Goal: Information Seeking & Learning: Learn about a topic

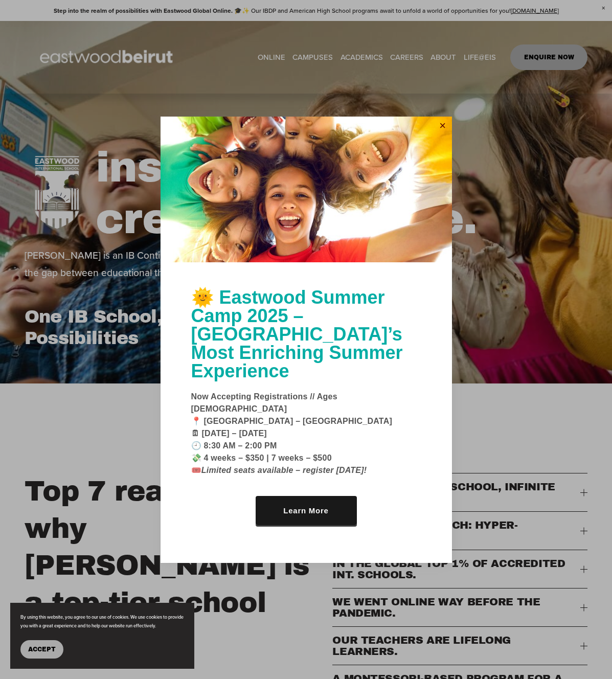
click at [441, 134] on link "Close" at bounding box center [442, 126] width 15 height 16
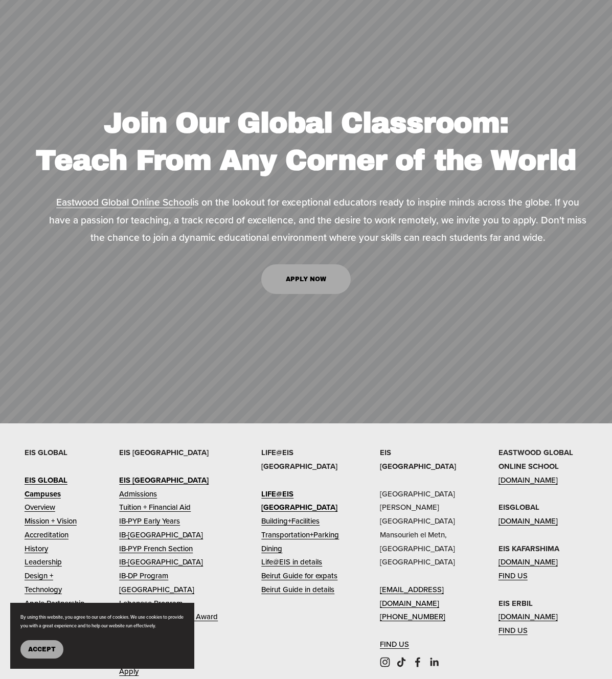
scroll to position [4608, 0]
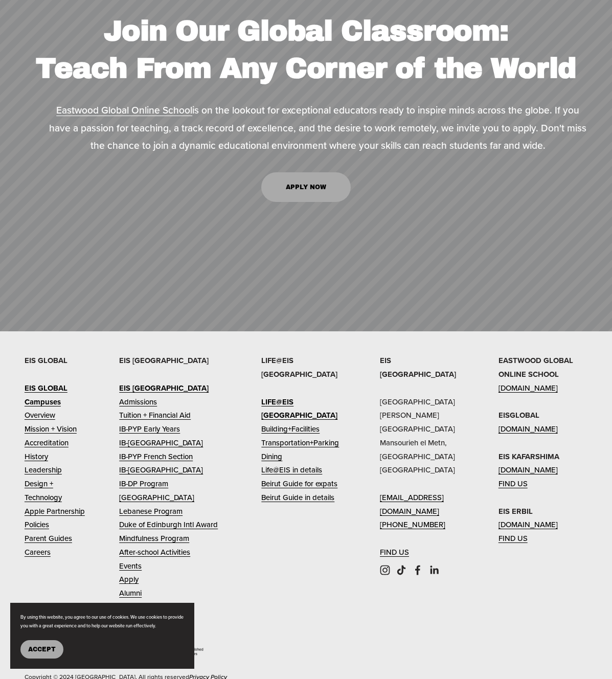
click at [143, 395] on link "Admissions" at bounding box center [138, 402] width 38 height 14
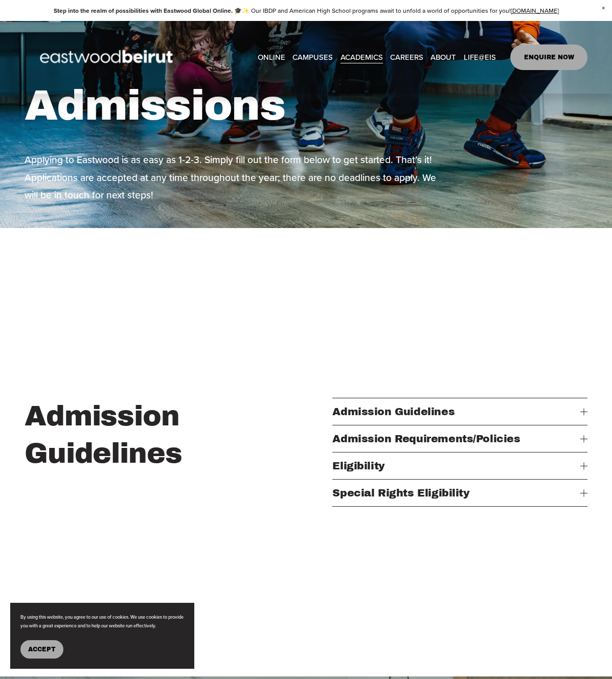
scroll to position [429, 0]
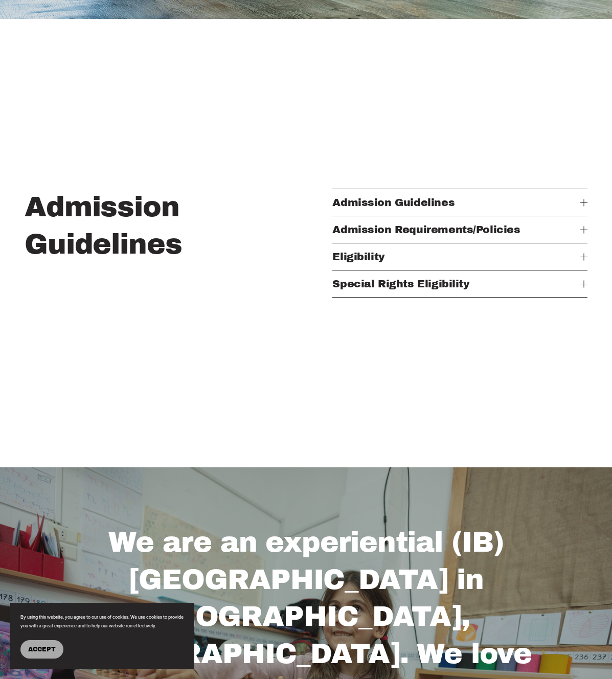
click at [550, 227] on span "Admission Requirements/Policies" at bounding box center [456, 229] width 248 height 11
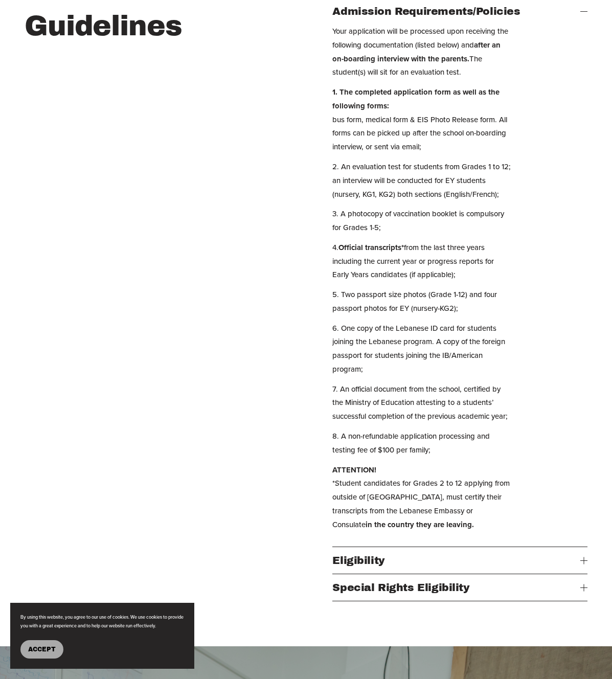
scroll to position [534, 0]
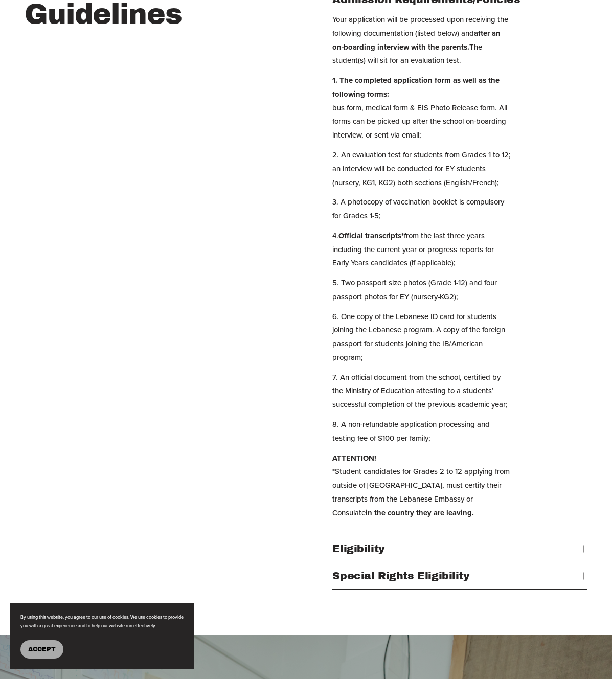
click at [38, 646] on span "Accept" at bounding box center [42, 649] width 28 height 7
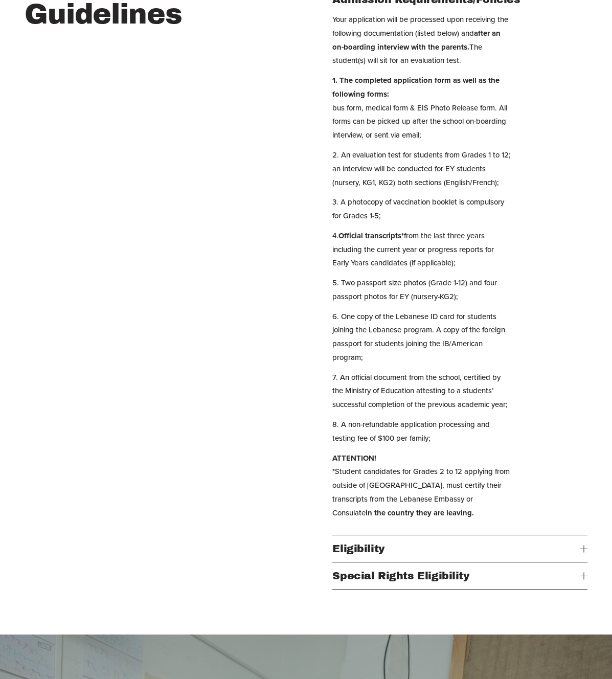
click at [356, 554] on span "Eligibility" at bounding box center [456, 548] width 248 height 11
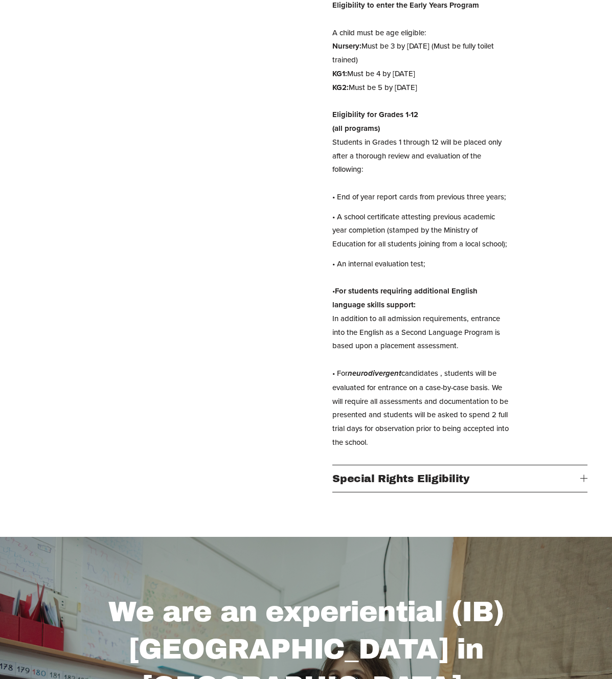
scroll to position [584, 0]
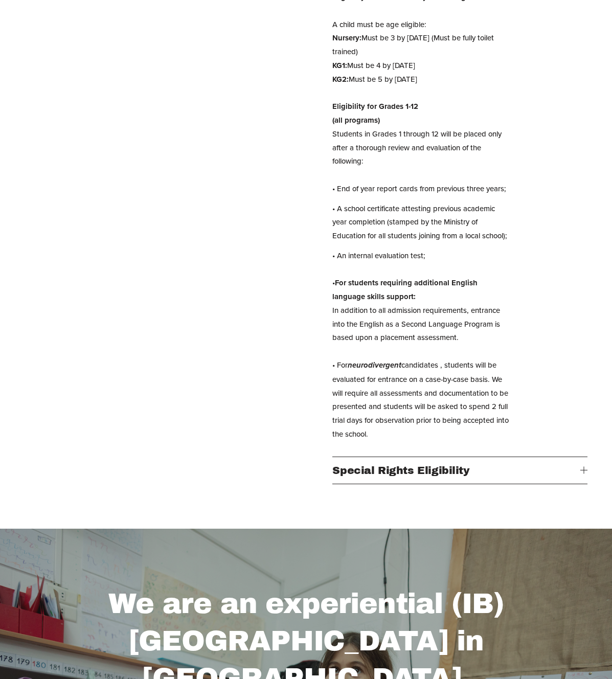
click at [472, 469] on span "Special Rights Eligibility" at bounding box center [456, 470] width 248 height 11
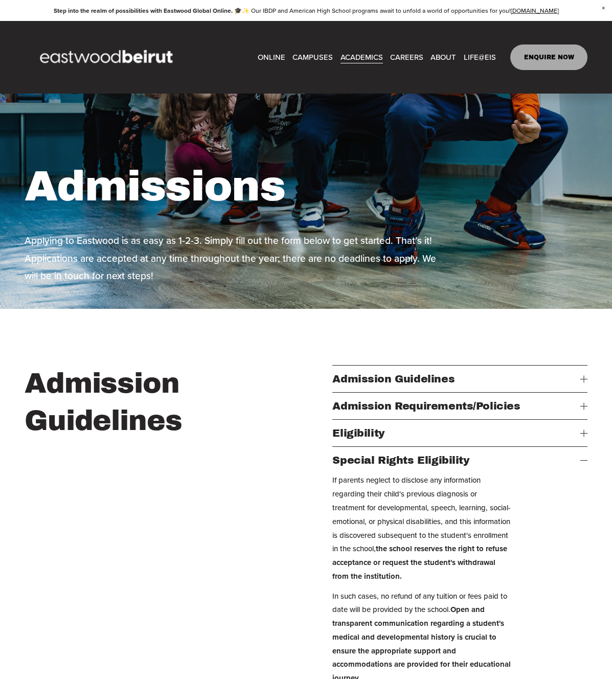
scroll to position [0, 0]
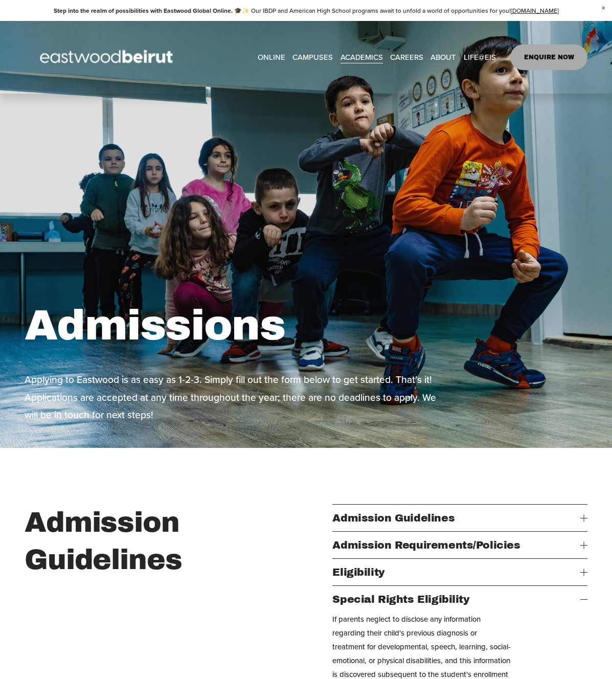
click at [542, 61] on link "ENQUIRE NOW" at bounding box center [548, 57] width 77 height 26
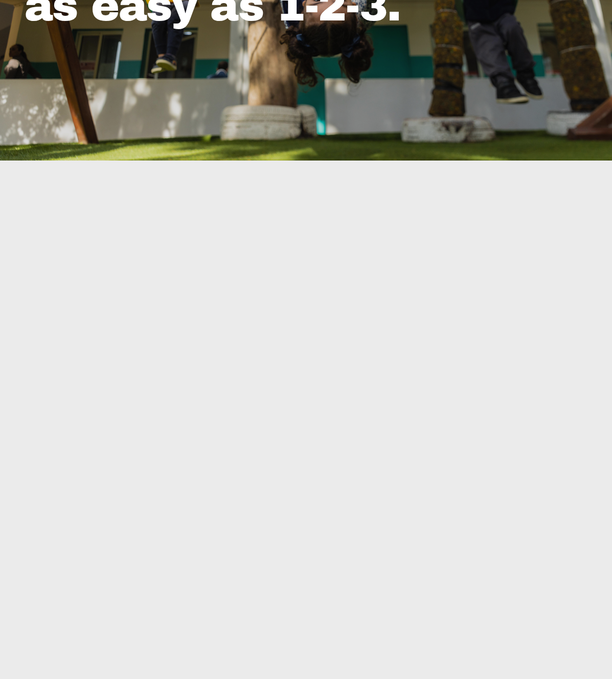
scroll to position [201, 0]
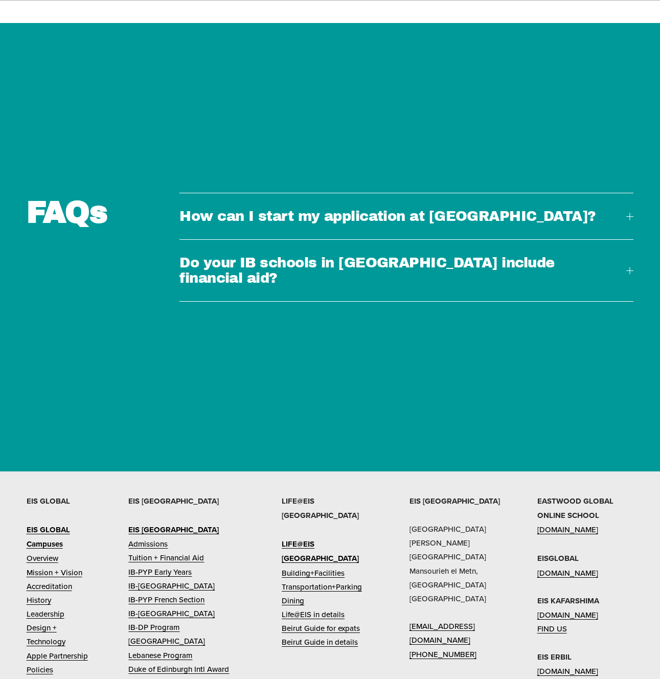
scroll to position [3111, 0]
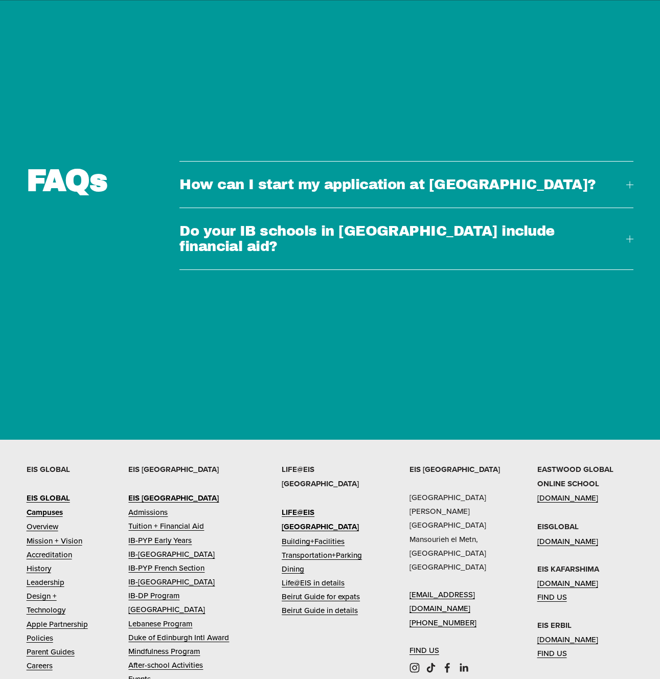
click at [312, 191] on span "How can I start my application at Eastwood?" at bounding box center [402, 184] width 447 height 15
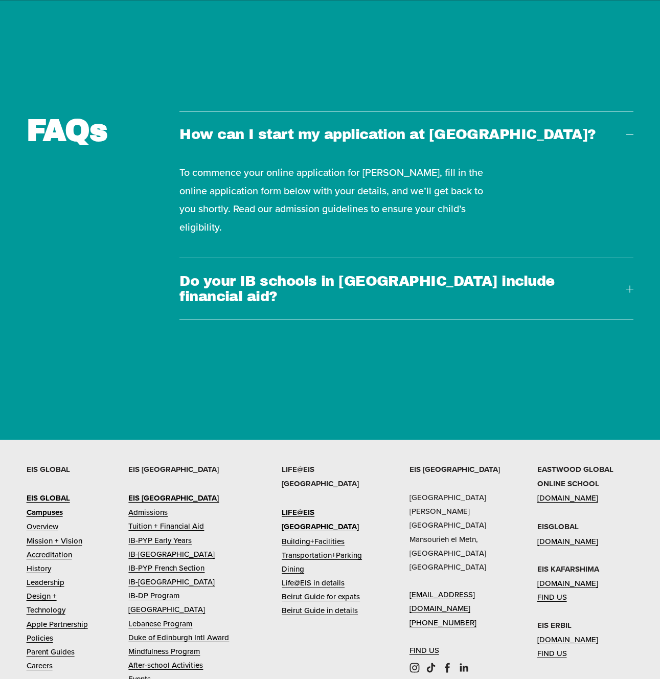
click at [227, 216] on p "To commence your online application for Eastwood, fill in the online applicatio…" at bounding box center [338, 200] width 318 height 73
click at [289, 232] on p "To commence your online application for Eastwood, fill in the online applicatio…" at bounding box center [338, 200] width 318 height 73
click at [291, 287] on span "Do your IB schools in Lebanon include financial aid?" at bounding box center [402, 288] width 447 height 31
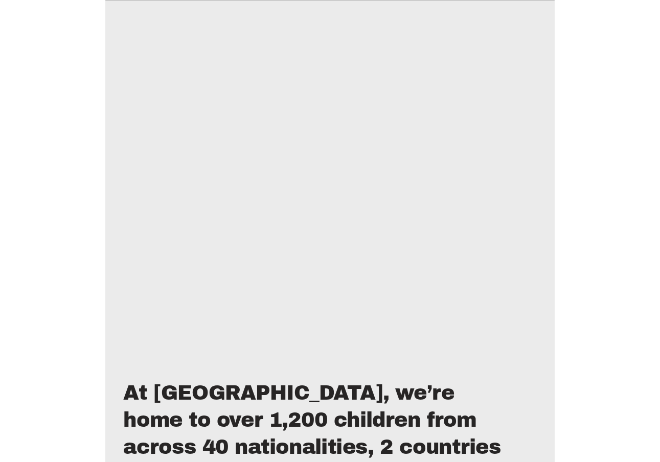
scroll to position [0, 0]
